Goal: Find specific page/section: Find specific page/section

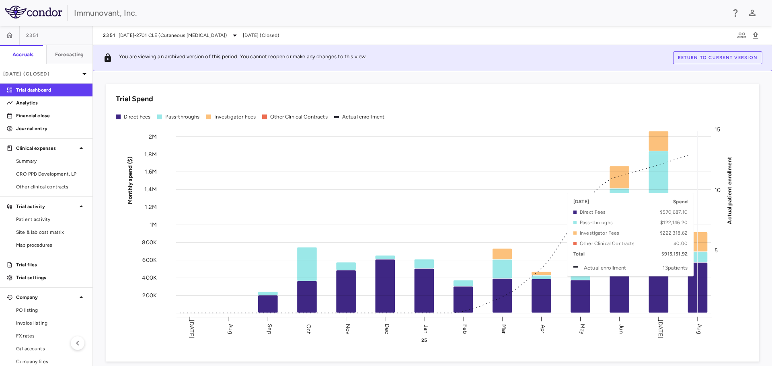
click at [701, 281] on rect at bounding box center [443, 223] width 535 height 182
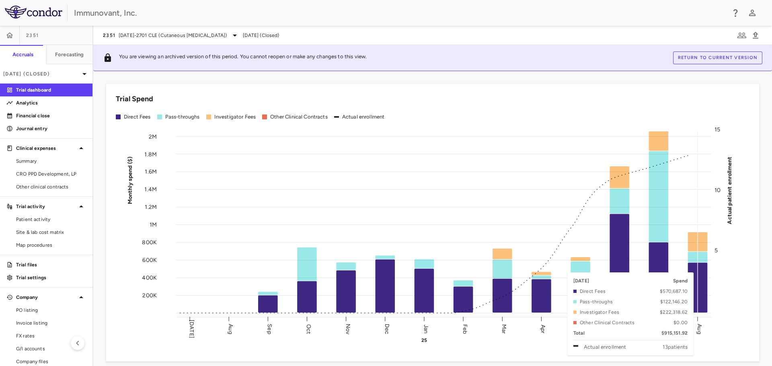
click at [703, 257] on rect at bounding box center [443, 223] width 535 height 182
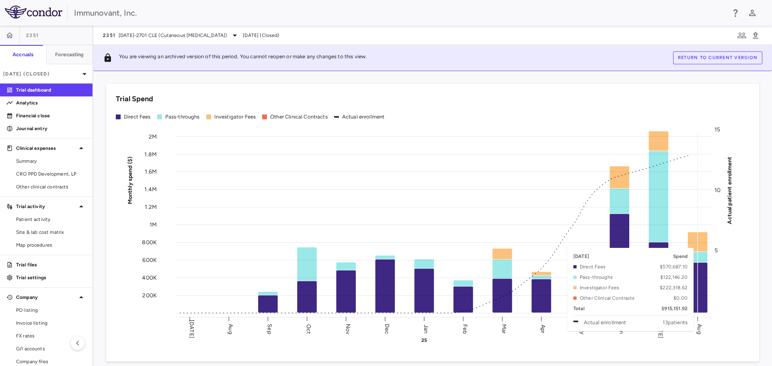
click at [699, 243] on rect at bounding box center [443, 223] width 535 height 182
click at [699, 239] on rect at bounding box center [443, 223] width 535 height 182
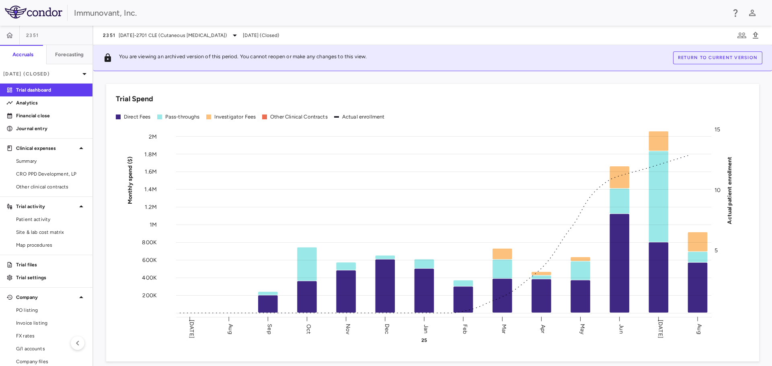
click at [685, 59] on button "Return to current version" at bounding box center [717, 57] width 89 height 13
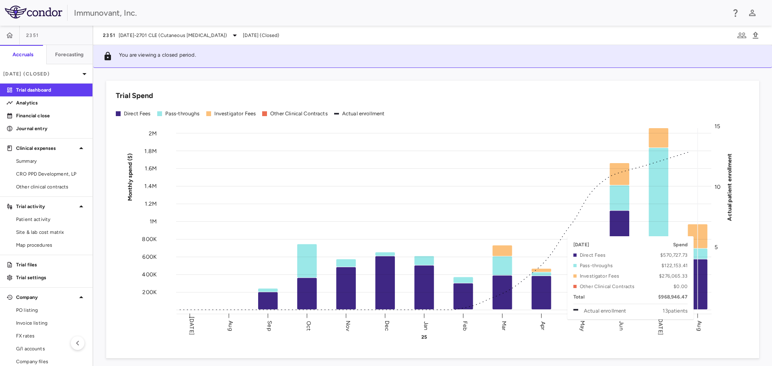
click at [697, 232] on rect at bounding box center [443, 219] width 535 height 182
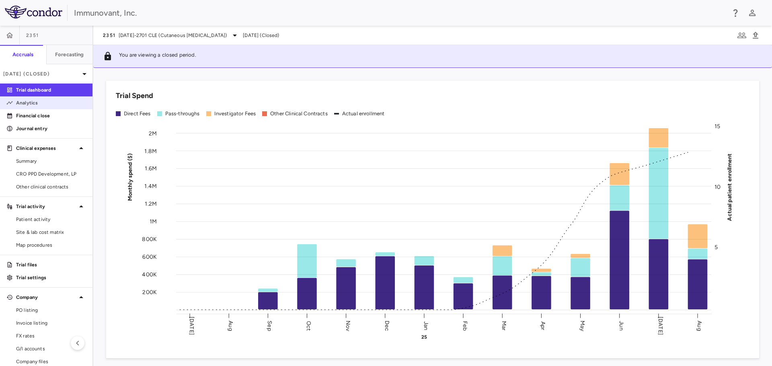
click at [30, 103] on p "Analytics" at bounding box center [51, 102] width 70 height 7
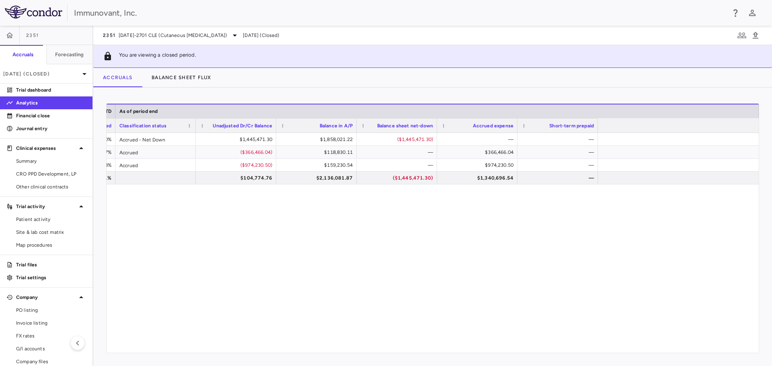
scroll to position [0, 34]
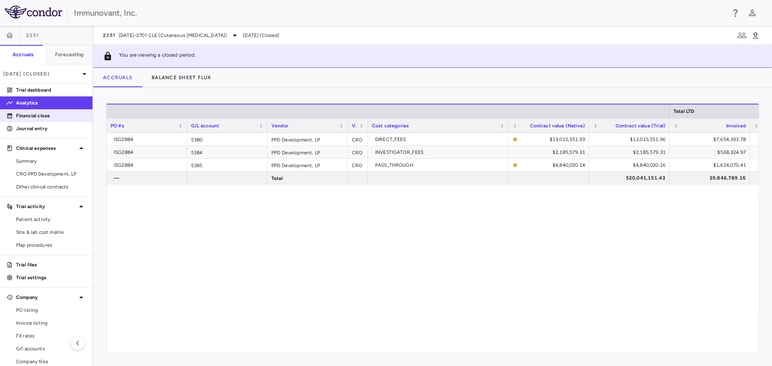
click at [25, 114] on p "Financial close" at bounding box center [51, 115] width 70 height 7
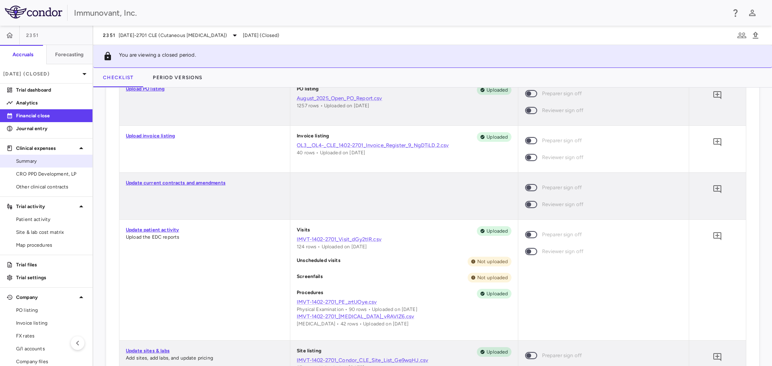
click at [39, 156] on link "Summary" at bounding box center [46, 161] width 93 height 12
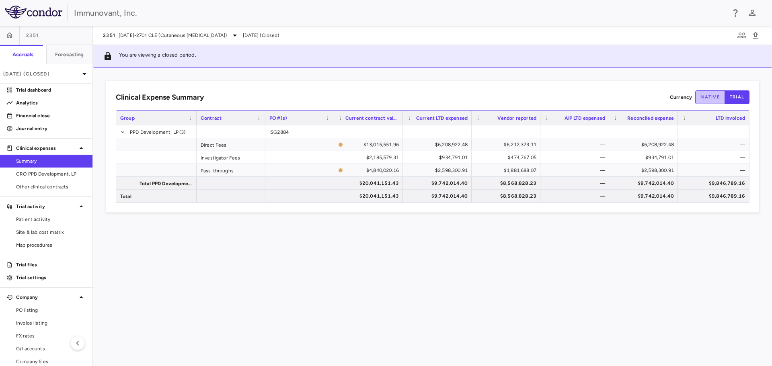
click at [719, 99] on button "native" at bounding box center [710, 97] width 30 height 14
click at [731, 101] on button "trial" at bounding box center [737, 97] width 25 height 14
click at [714, 97] on button "native" at bounding box center [710, 97] width 30 height 14
click at [58, 175] on span "CRO PPD Development, LP" at bounding box center [51, 174] width 70 height 7
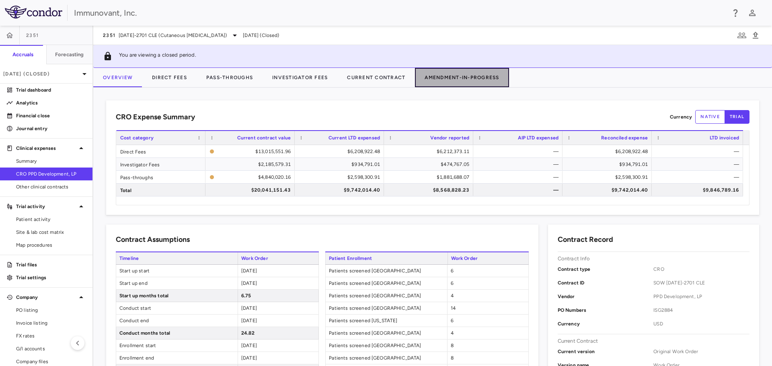
click at [445, 79] on button "Amendment-In-Progress" at bounding box center [462, 77] width 94 height 19
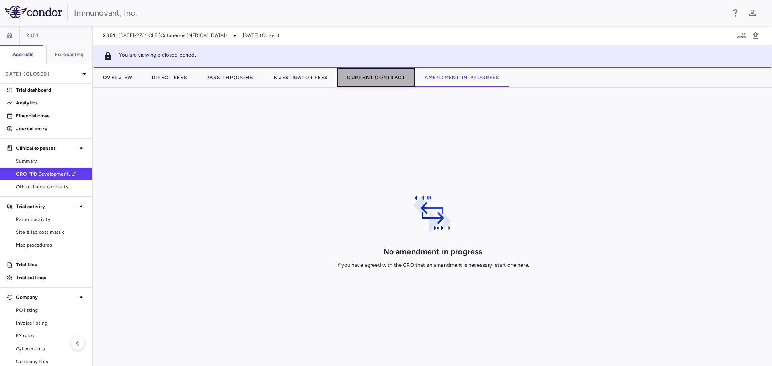
click at [362, 80] on button "Current Contract" at bounding box center [376, 77] width 78 height 19
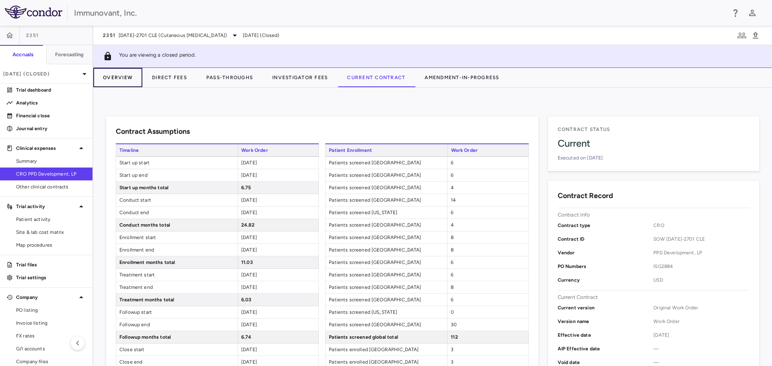
click at [110, 78] on button "Overview" at bounding box center [117, 77] width 49 height 19
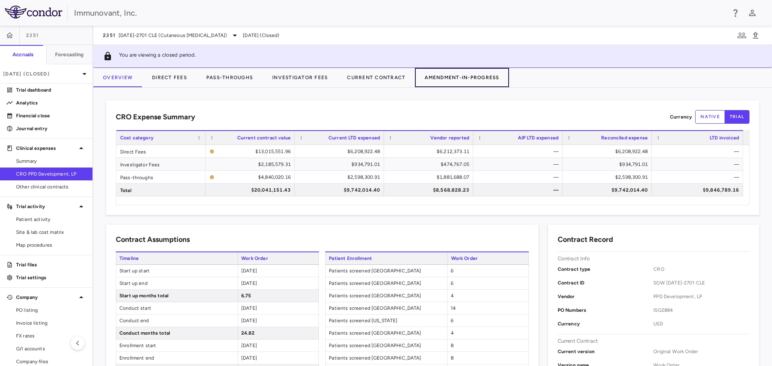
click at [442, 78] on button "Amendment-In-Progress" at bounding box center [462, 77] width 94 height 19
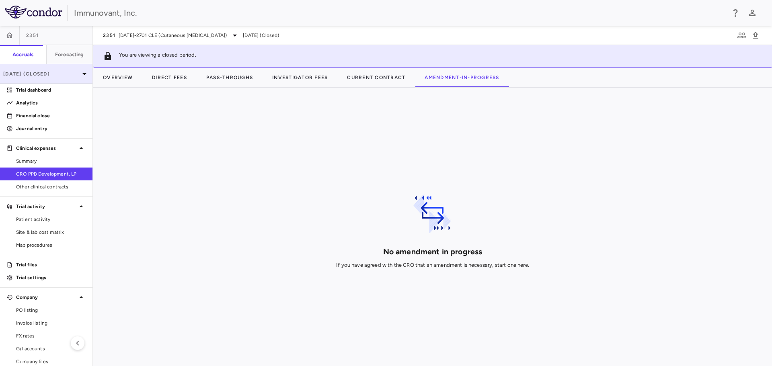
click at [67, 74] on p "[DATE] (Closed)" at bounding box center [41, 73] width 76 height 7
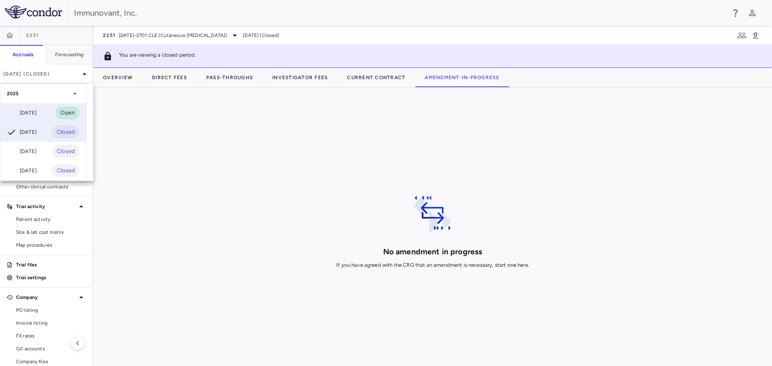
click at [32, 113] on div "[DATE]" at bounding box center [22, 113] width 30 height 10
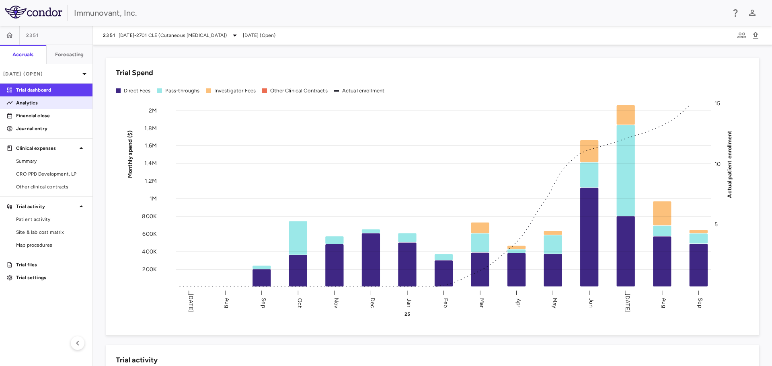
click at [26, 105] on p "Analytics" at bounding box center [51, 102] width 70 height 7
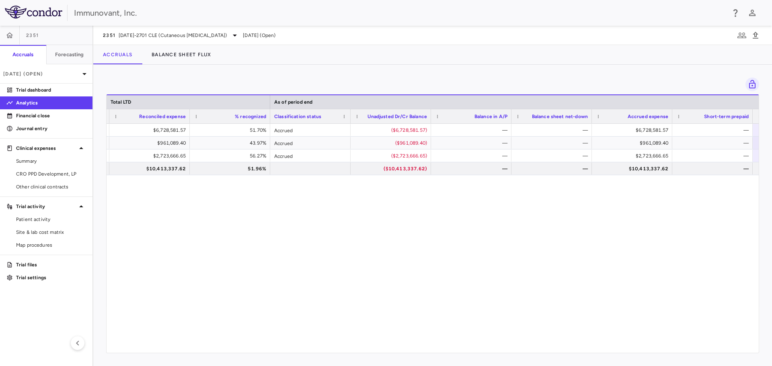
scroll to position [0, 795]
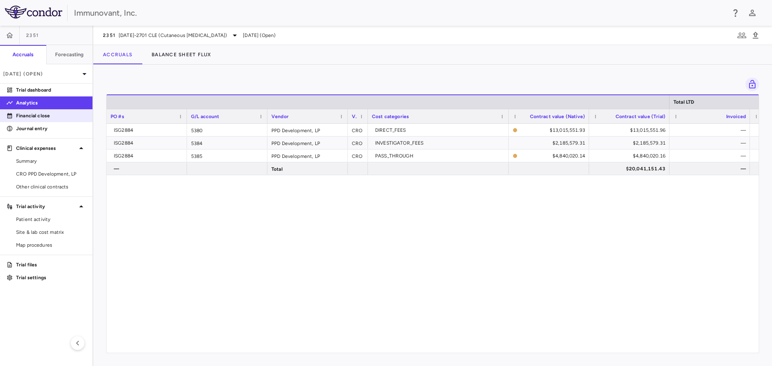
click at [32, 115] on p "Financial close" at bounding box center [51, 115] width 70 height 7
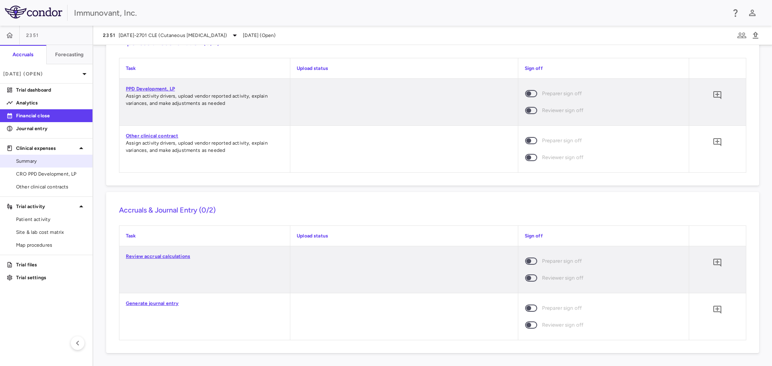
click at [35, 157] on link "Summary" at bounding box center [46, 161] width 93 height 12
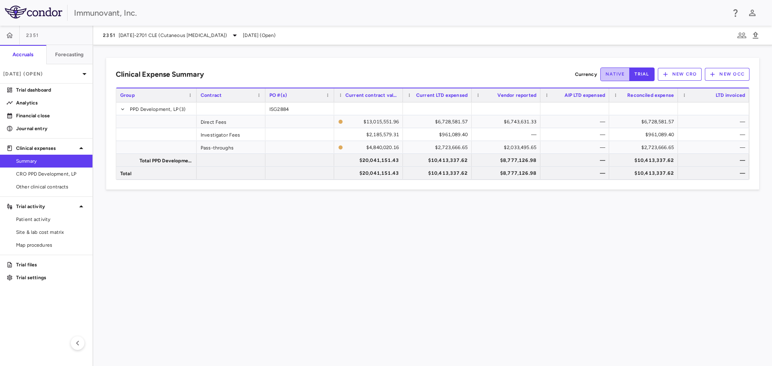
click at [611, 78] on button "native" at bounding box center [615, 75] width 30 height 14
click at [637, 75] on button "trial" at bounding box center [641, 75] width 25 height 14
click at [42, 174] on span "CRO PPD Development, LP" at bounding box center [51, 174] width 70 height 7
